Goal: Transaction & Acquisition: Purchase product/service

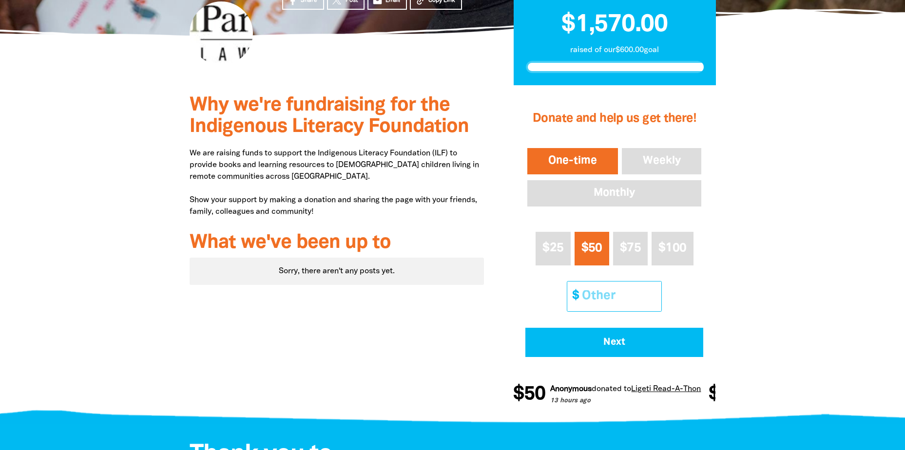
scroll to position [195, 0]
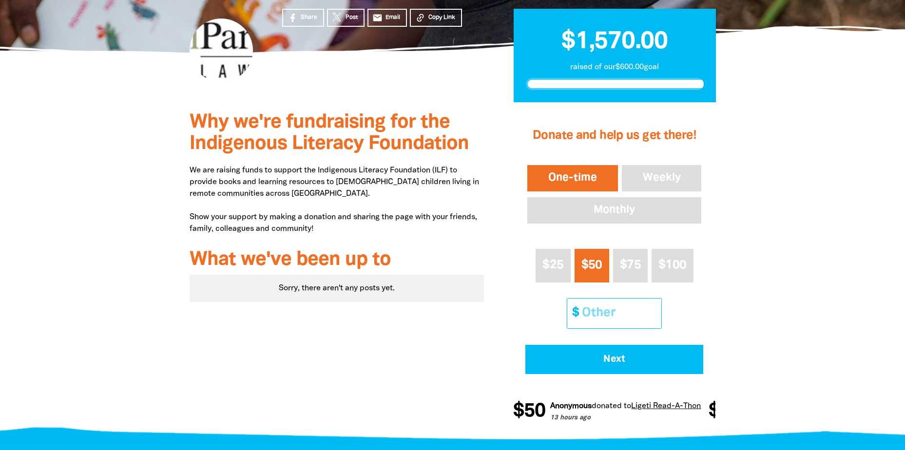
click at [601, 308] on input "Other Amount" at bounding box center [618, 314] width 86 height 30
click at [540, 262] on button "$25" at bounding box center [553, 266] width 35 height 34
drag, startPoint x: 592, startPoint y: 314, endPoint x: 601, endPoint y: 317, distance: 9.7
click at [592, 314] on input "Other Amount" at bounding box center [618, 314] width 86 height 30
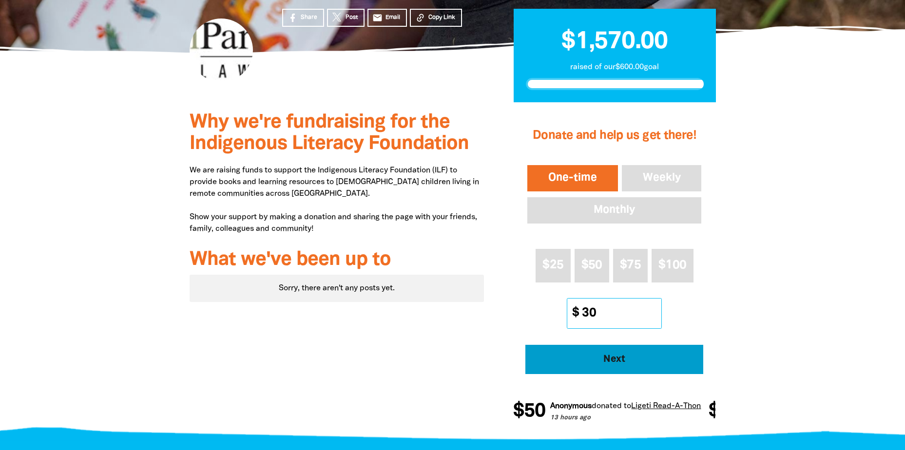
type input "30"
click at [597, 369] on button "Next" at bounding box center [614, 359] width 178 height 29
select select "AU"
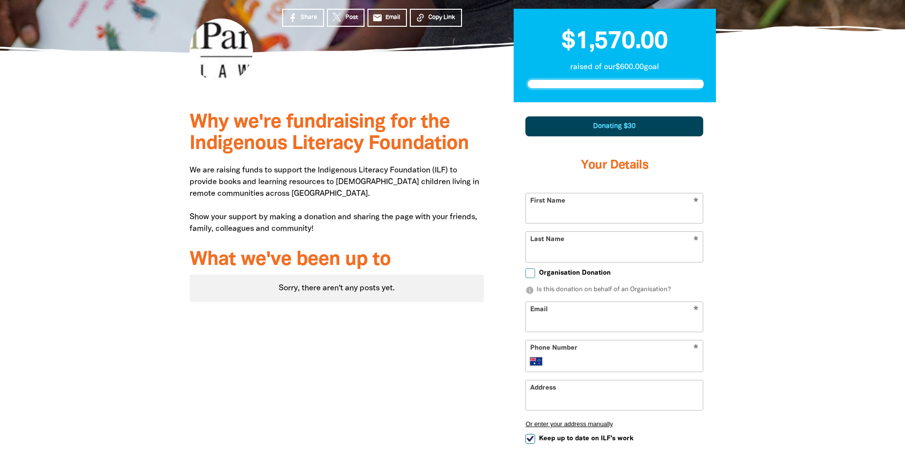
scroll to position [286, 0]
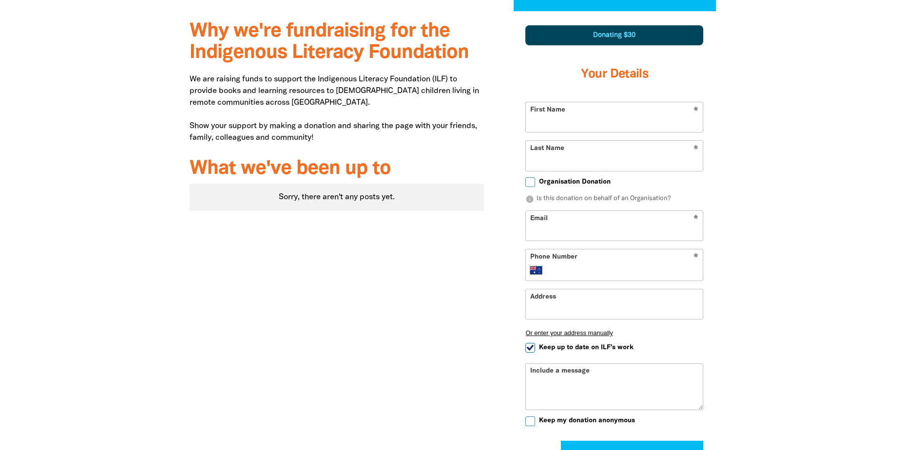
click at [613, 124] on input "First Name" at bounding box center [614, 117] width 177 height 30
type input "[PERSON_NAME]"
type input "francescafranich@gmail.com"
drag, startPoint x: 625, startPoint y: 269, endPoint x: 500, endPoint y: 272, distance: 125.3
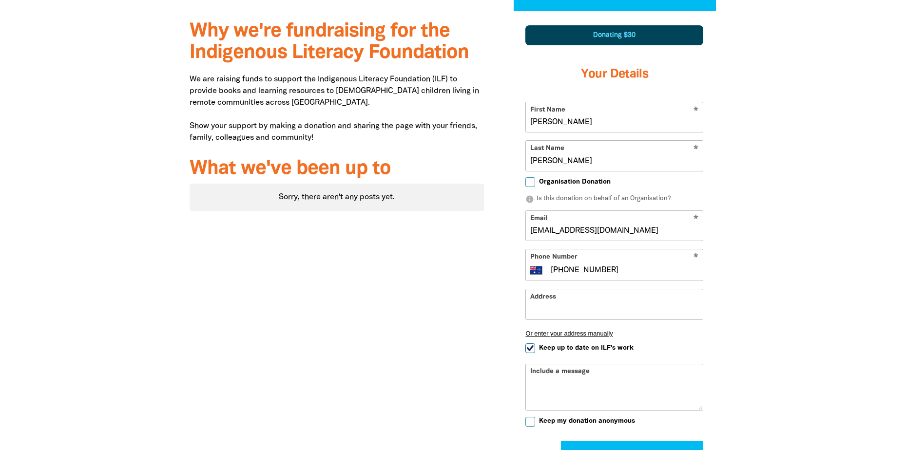
click at [500, 272] on div "1 2 3 Donating $30 Your Details * First Name Francesca * Last Name Franich Orga…" at bounding box center [615, 272] width 232 height 522
type input "0402 247 294"
click at [641, 311] on input "Address" at bounding box center [614, 305] width 177 height 30
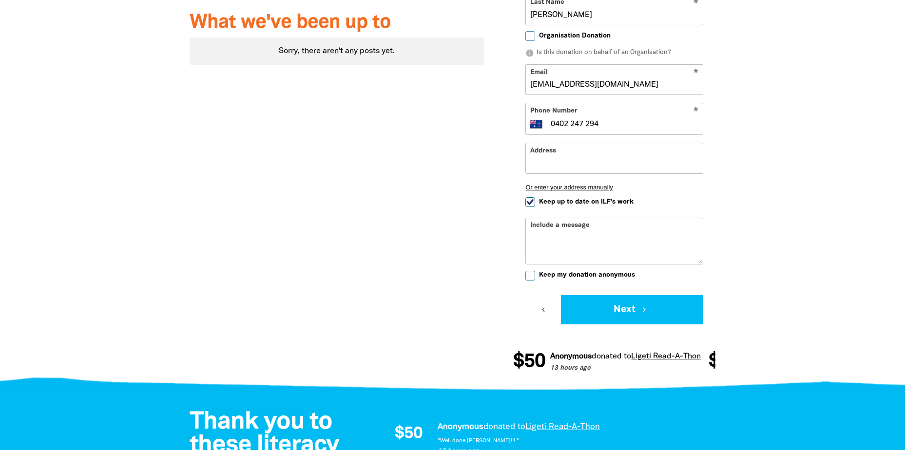
click at [532, 204] on input "Keep up to date on ILF's work" at bounding box center [530, 202] width 10 height 10
checkbox input "false"
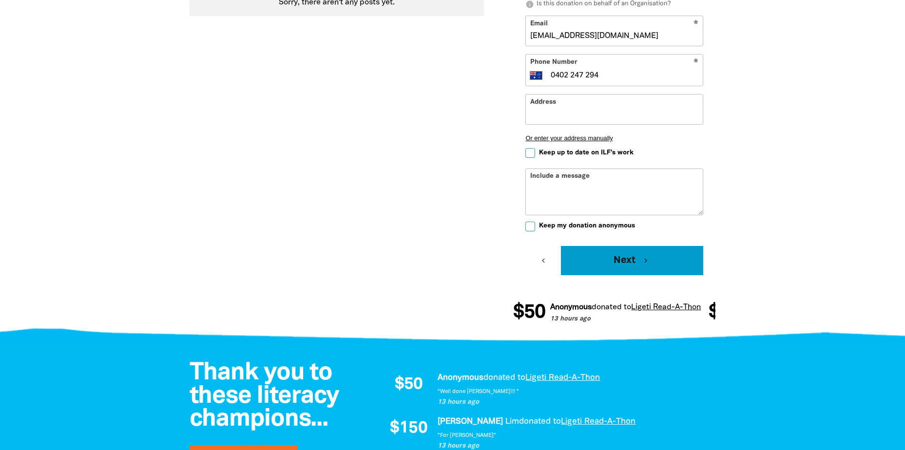
click at [681, 265] on button "Next chevron_right" at bounding box center [632, 260] width 142 height 29
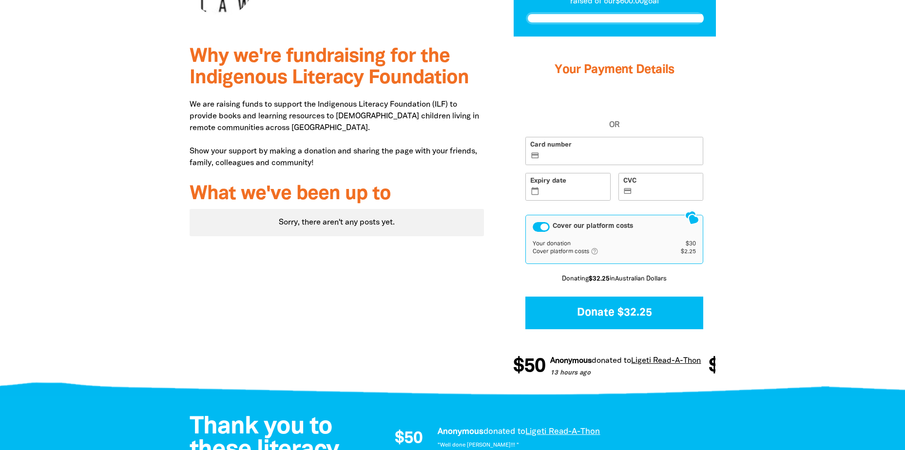
scroll to position [226, 0]
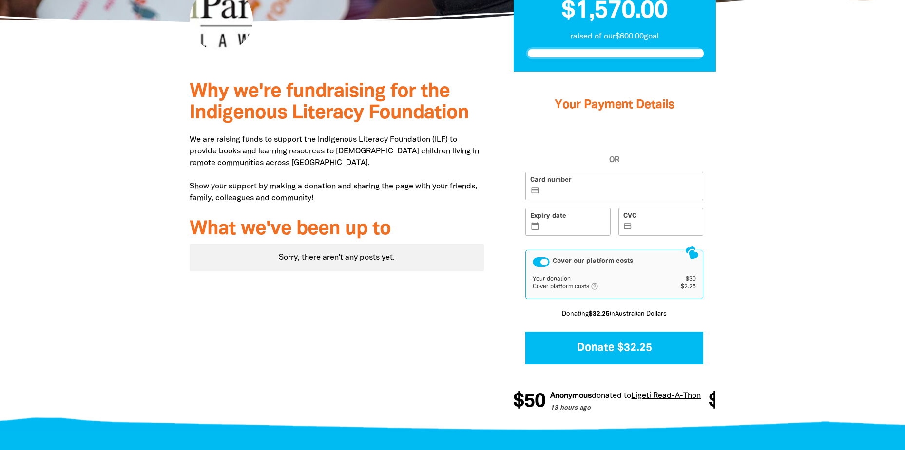
click at [633, 181] on label "Card number credit_card" at bounding box center [614, 186] width 178 height 28
click at [633, 187] on input "Card number credit_card" at bounding box center [620, 187] width 157 height 0
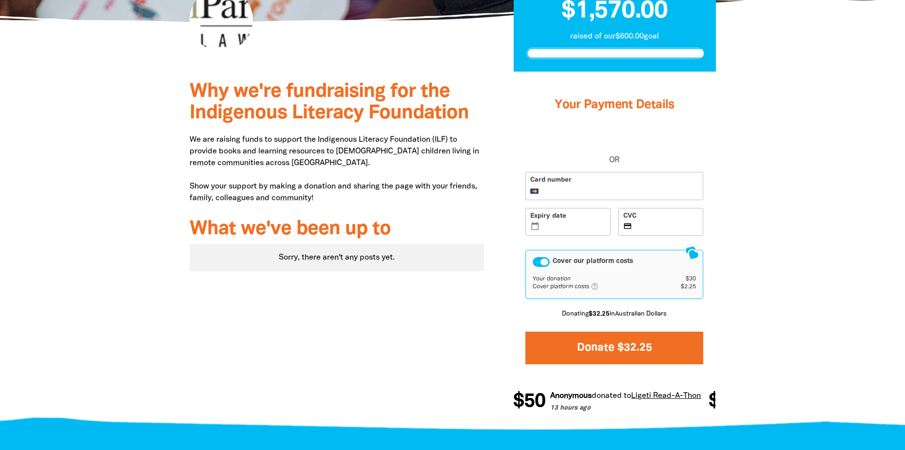
click at [659, 351] on button "Donate $32.25" at bounding box center [614, 348] width 178 height 33
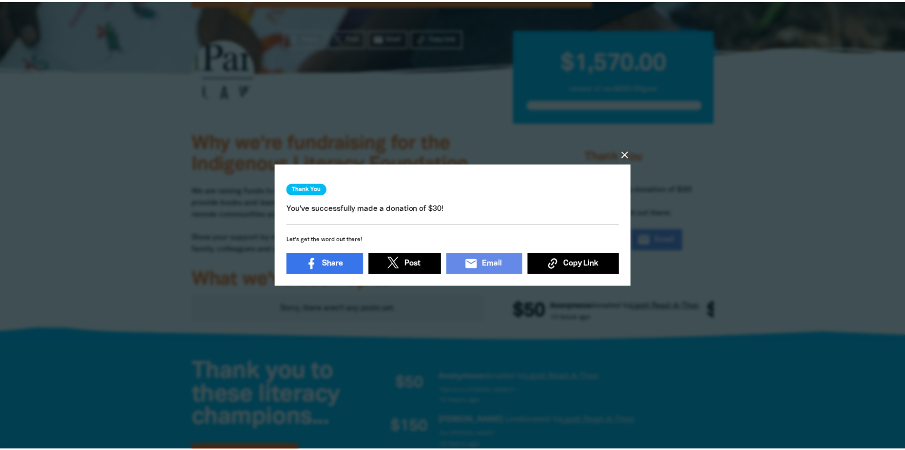
scroll to position [155, 0]
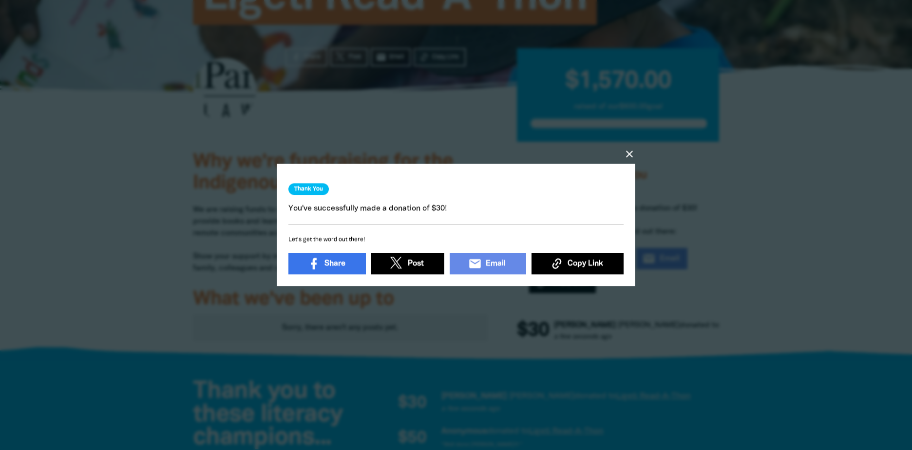
click at [630, 149] on icon "close" at bounding box center [630, 155] width 12 height 12
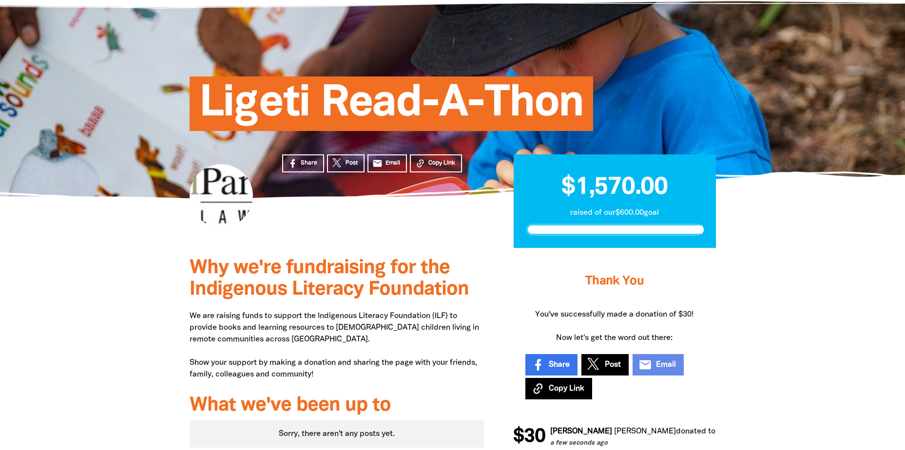
scroll to position [0, 0]
